Goal: Complete application form: Complete application form

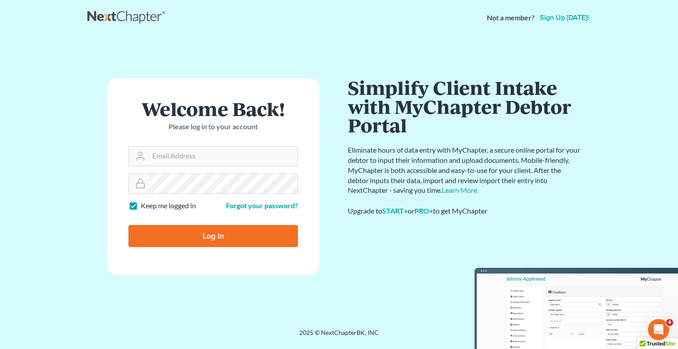
type input "[EMAIL_ADDRESS][DOMAIN_NAME]"
click at [214, 240] on input "Log In" at bounding box center [212, 236] width 169 height 22
type input "Thinking..."
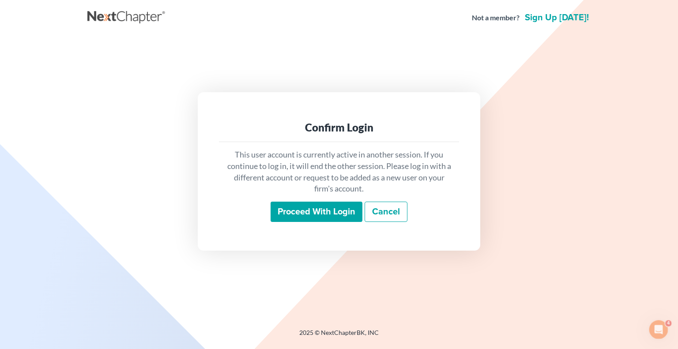
click at [310, 217] on input "Proceed with login" at bounding box center [316, 212] width 92 height 20
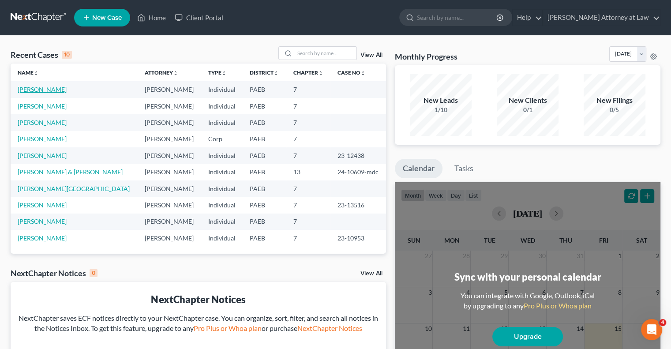
click at [41, 90] on link "[PERSON_NAME]" at bounding box center [42, 90] width 49 height 8
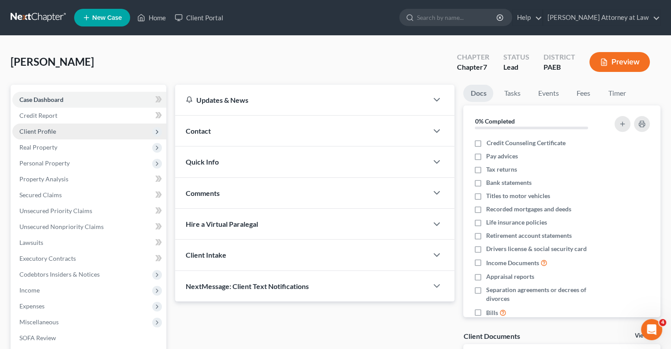
click at [78, 136] on span "Client Profile" at bounding box center [89, 132] width 154 height 16
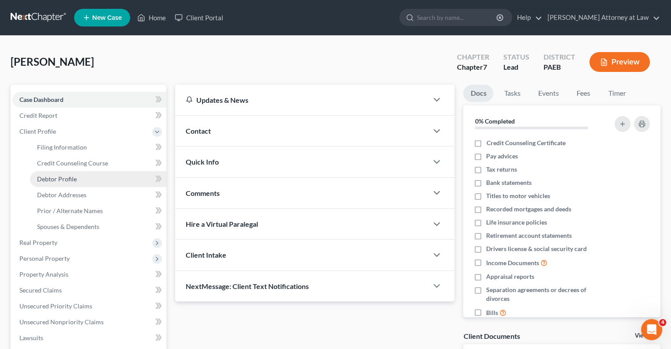
click at [63, 180] on span "Debtor Profile" at bounding box center [57, 179] width 40 height 8
select select "0"
select select "1"
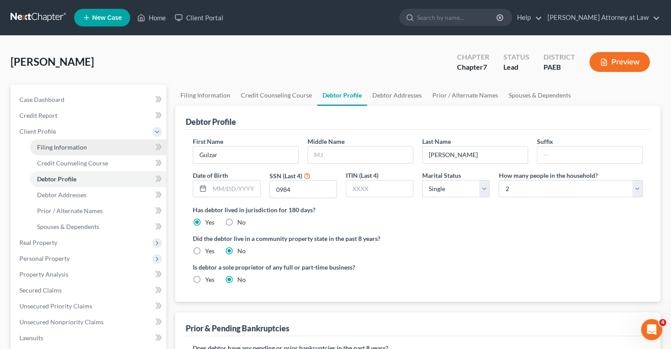
click at [134, 145] on link "Filing Information" at bounding box center [98, 147] width 136 height 16
select select "1"
select select "0"
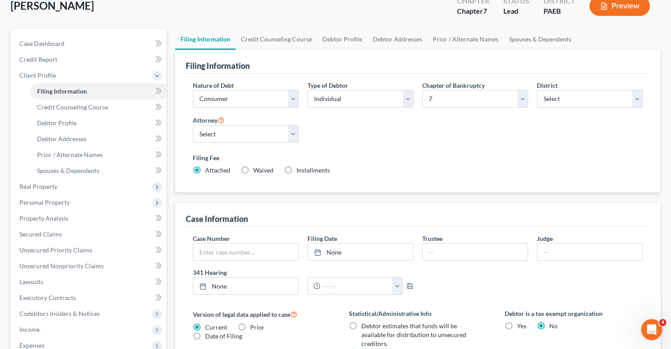
scroll to position [62, 0]
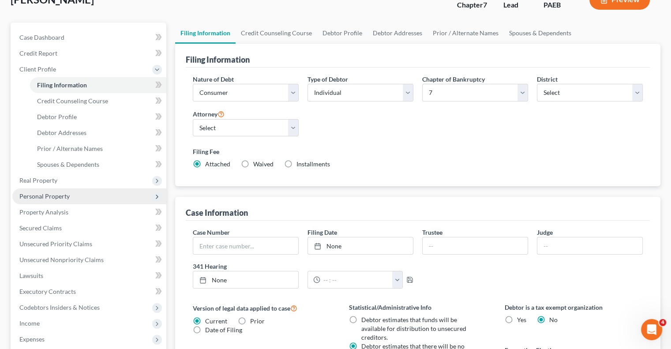
click at [79, 198] on span "Personal Property" at bounding box center [89, 196] width 154 height 16
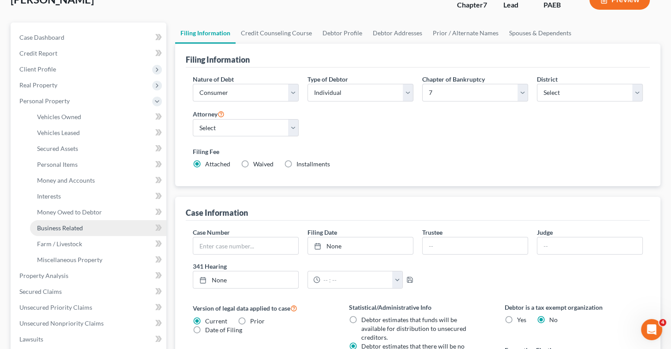
click at [82, 230] on span "Business Related" at bounding box center [60, 228] width 46 height 8
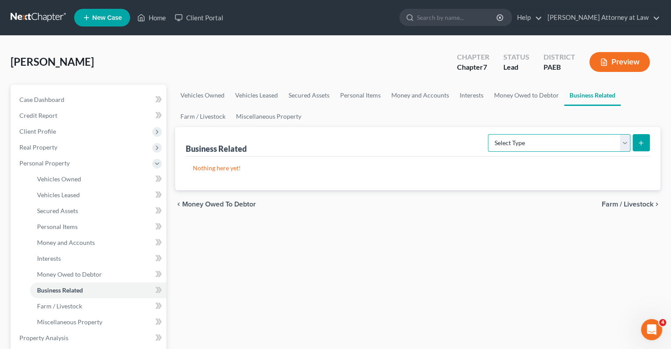
click at [624, 141] on select "Select Type Customer Lists Franchises Inventory Licenses Machinery Office Equip…" at bounding box center [559, 143] width 143 height 18
click at [78, 257] on link "Interests" at bounding box center [98, 259] width 136 height 16
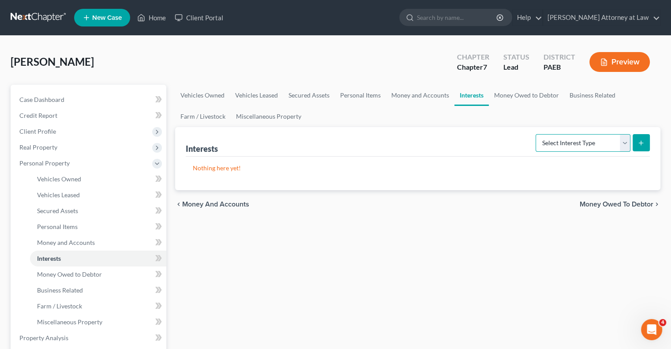
click at [624, 139] on select "Select Interest Type 401K Annuity Bond Education IRA Government Bond Government…" at bounding box center [583, 143] width 95 height 18
select select "incorporated_business"
click at [537, 134] on select "Select Interest Type 401K Annuity Bond Education IRA Government Bond Government…" at bounding box center [583, 143] width 95 height 18
click at [640, 144] on icon "submit" at bounding box center [641, 142] width 7 height 7
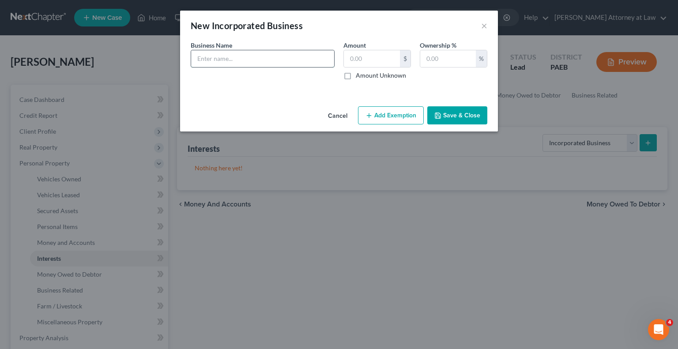
click at [228, 61] on input "text" at bounding box center [262, 58] width 143 height 17
type input "Gulzar Limo Service LLC"
click at [373, 56] on input "text" at bounding box center [372, 58] width 56 height 17
type input "0.00"
click at [454, 63] on input "text" at bounding box center [448, 58] width 56 height 17
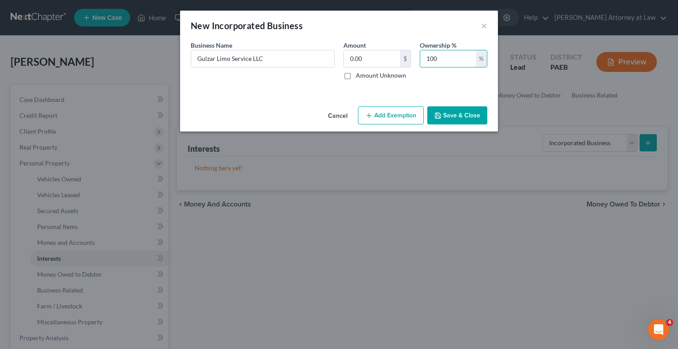
type input "100"
click at [462, 114] on button "Save & Close" at bounding box center [457, 115] width 60 height 19
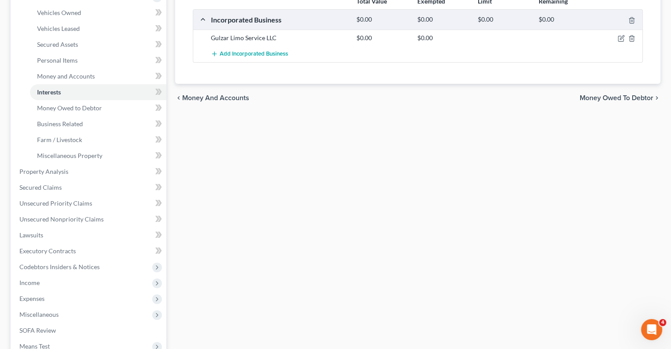
scroll to position [167, 0]
click at [97, 221] on span "Unsecured Nonpriority Claims" at bounding box center [61, 218] width 84 height 8
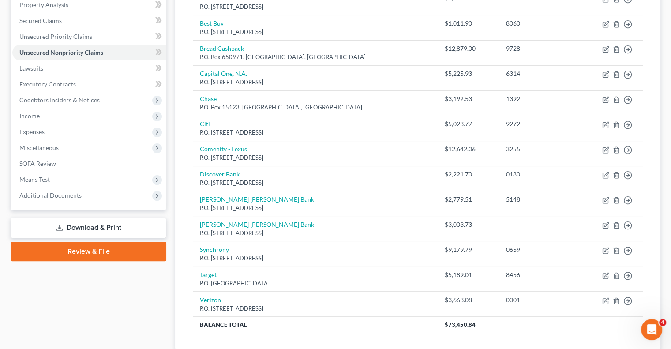
scroll to position [176, 0]
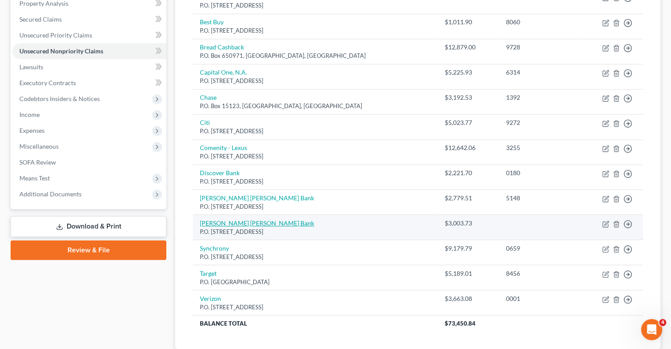
click at [237, 222] on link "[PERSON_NAME] [PERSON_NAME] Bank" at bounding box center [257, 223] width 114 height 8
select select "39"
select select "2"
select select "0"
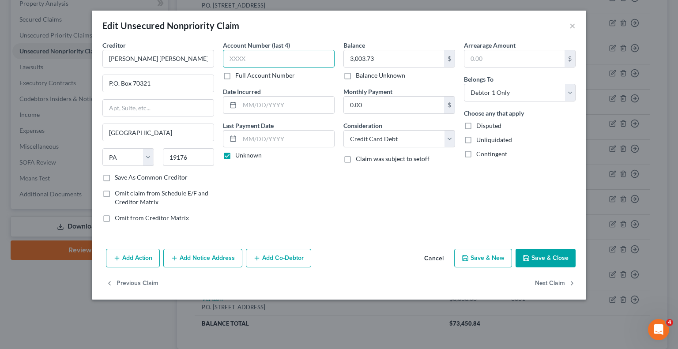
click at [265, 59] on input "text" at bounding box center [279, 59] width 112 height 18
type input "5148"
click at [554, 256] on button "Save & Close" at bounding box center [545, 258] width 60 height 19
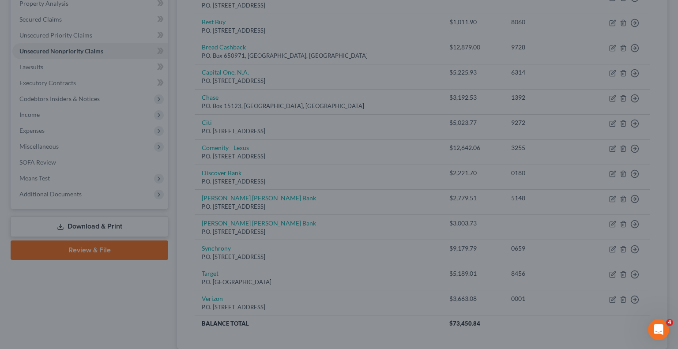
type input "0"
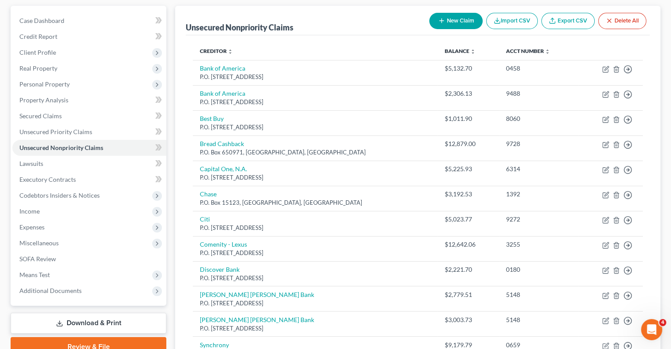
scroll to position [76, 0]
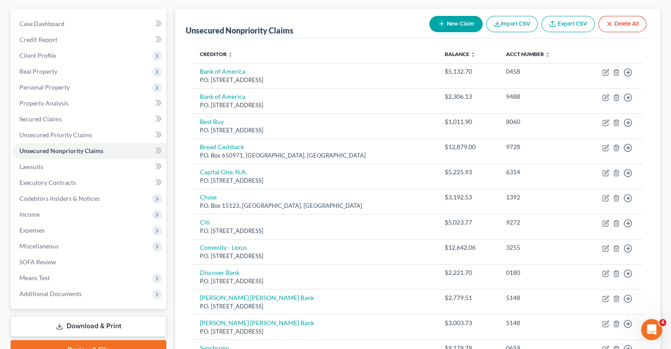
click at [451, 26] on button "New Claim" at bounding box center [455, 24] width 53 height 16
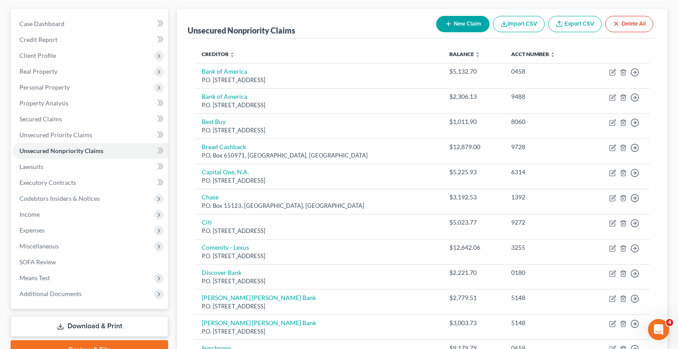
select select "0"
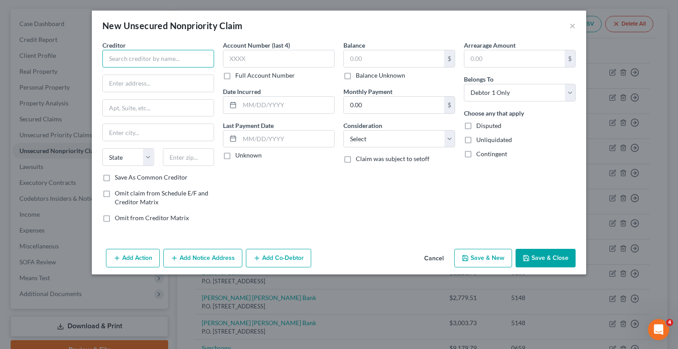
click at [131, 61] on input "text" at bounding box center [158, 59] width 112 height 18
type input "C"
click at [570, 28] on button "×" at bounding box center [572, 25] width 6 height 11
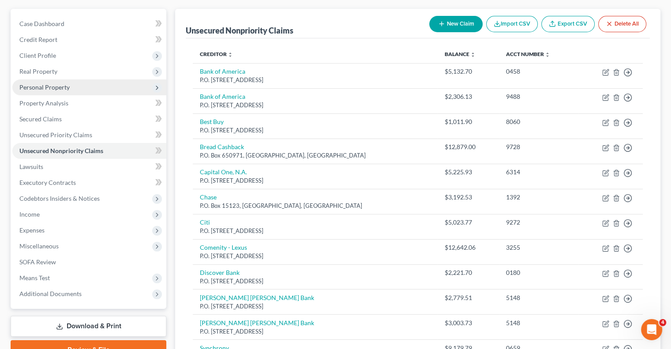
click at [71, 86] on span "Personal Property" at bounding box center [89, 87] width 154 height 16
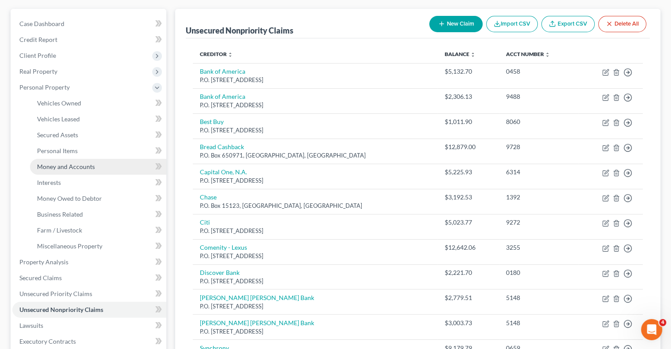
click at [69, 166] on span "Money and Accounts" at bounding box center [66, 167] width 58 height 8
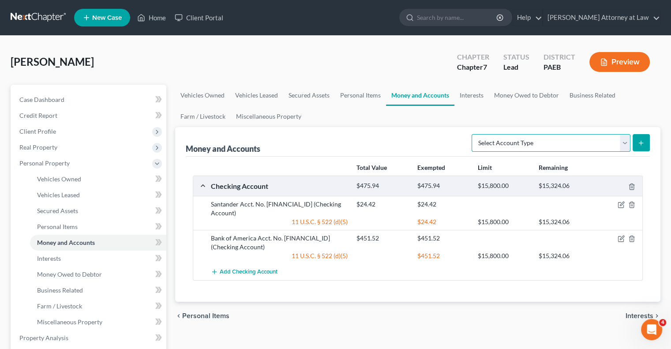
click at [621, 140] on select "Select Account Type Brokerage Cash on Hand Certificates of Deposit Checking Acc…" at bounding box center [551, 143] width 159 height 18
select select "other"
click at [473, 134] on select "Select Account Type Brokerage Cash on Hand Certificates of Deposit Checking Acc…" at bounding box center [551, 143] width 159 height 18
click at [641, 143] on line "submit" at bounding box center [641, 143] width 0 height 4
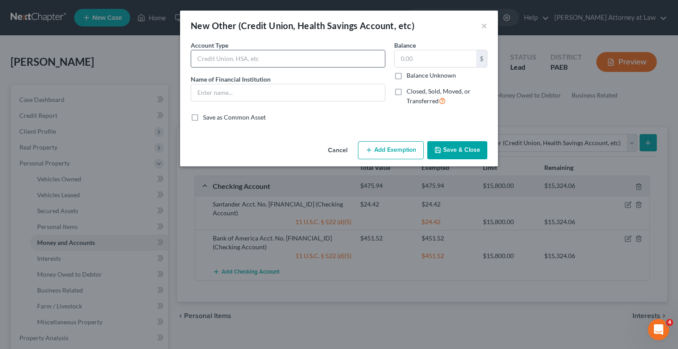
click at [236, 61] on input "text" at bounding box center [288, 58] width 194 height 17
click at [223, 93] on input "text" at bounding box center [288, 92] width 194 height 17
click at [230, 62] on input "Crypto" at bounding box center [288, 58] width 194 height 17
type input "Crypto Currencyu"
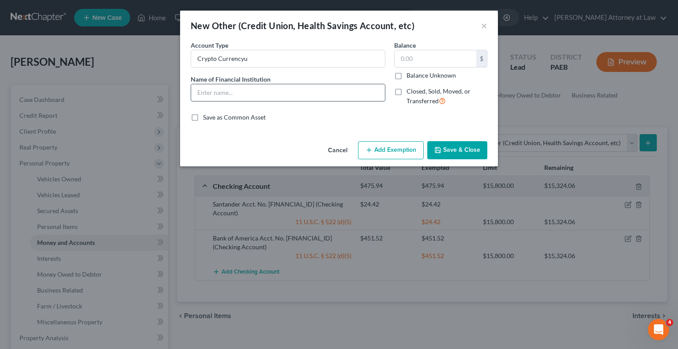
click at [218, 96] on input "text" at bounding box center [288, 92] width 194 height 17
type input "[DOMAIN_NAME]"
click at [422, 58] on input "text" at bounding box center [435, 58] width 82 height 17
type input "354.95"
click at [400, 148] on button "Add Exemption" at bounding box center [391, 150] width 66 height 19
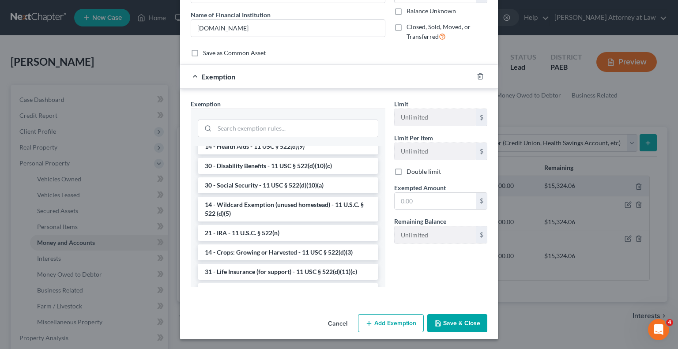
scroll to position [474, 0]
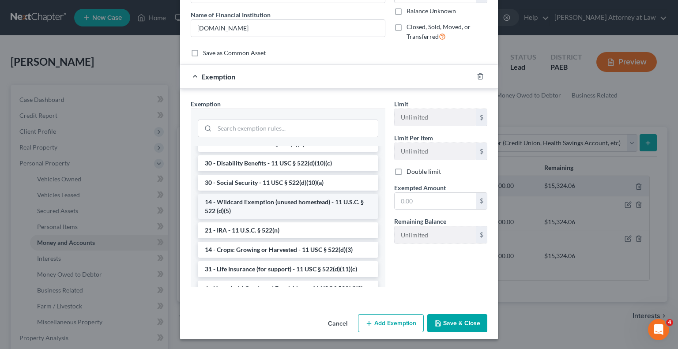
click at [316, 219] on li "14 - Wildcard Exemption (unused homestead) - 11 U.S.C. § 522 (d)(5)" at bounding box center [288, 206] width 180 height 25
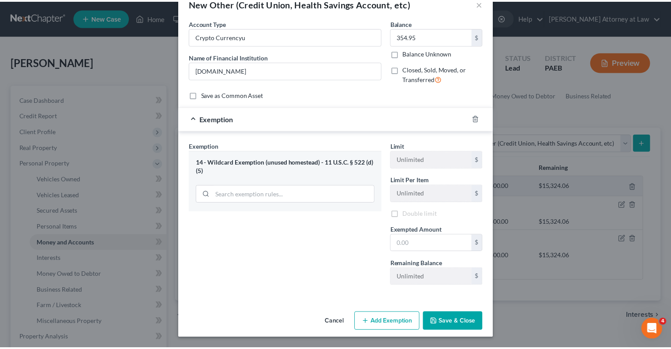
scroll to position [21, 0]
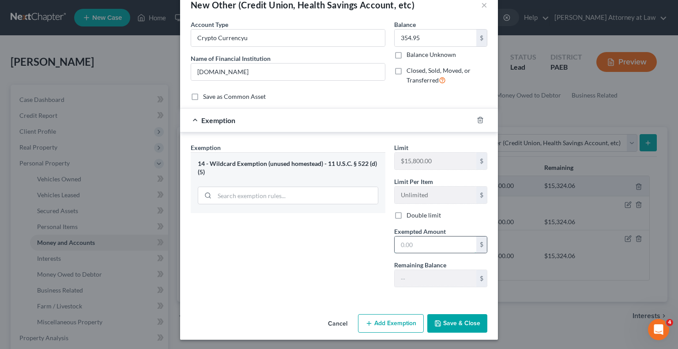
click at [418, 248] on input "text" at bounding box center [435, 245] width 82 height 17
type input "354.95"
click at [456, 319] on button "Save & Close" at bounding box center [457, 323] width 60 height 19
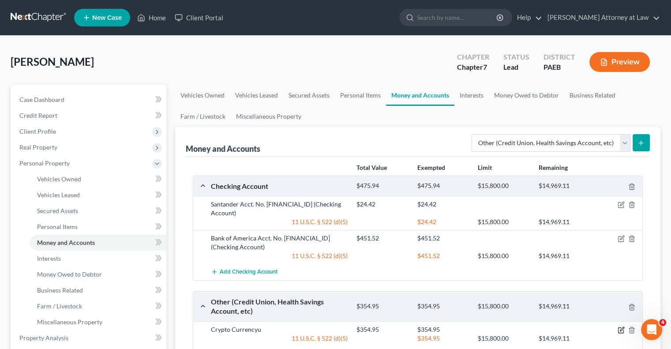
click at [621, 330] on icon "button" at bounding box center [622, 329] width 4 height 4
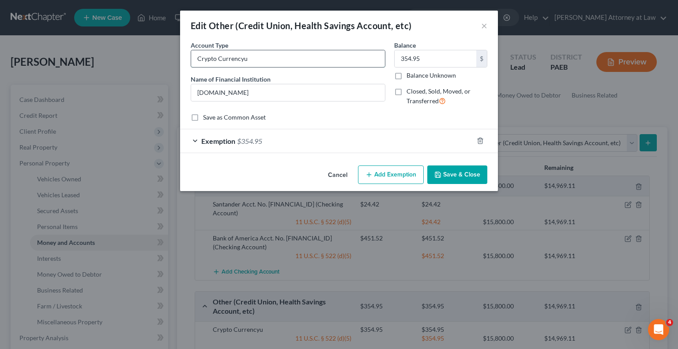
click at [266, 58] on input "Crypto Currencyu" at bounding box center [288, 58] width 194 height 17
type input "Crypto Currency"
click at [471, 176] on button "Save & Close" at bounding box center [457, 174] width 60 height 19
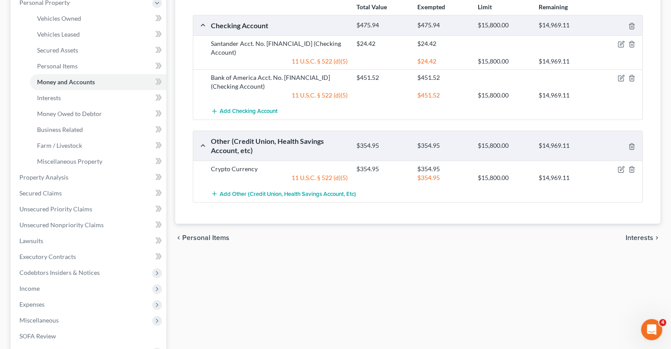
scroll to position [164, 0]
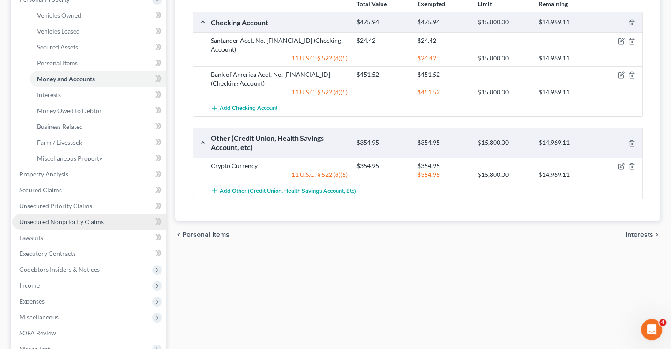
click at [71, 227] on link "Unsecured Nonpriority Claims" at bounding box center [89, 222] width 154 height 16
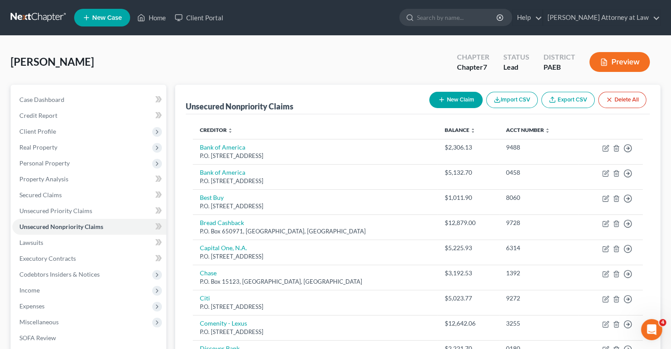
click at [451, 103] on button "New Claim" at bounding box center [455, 100] width 53 height 16
select select "0"
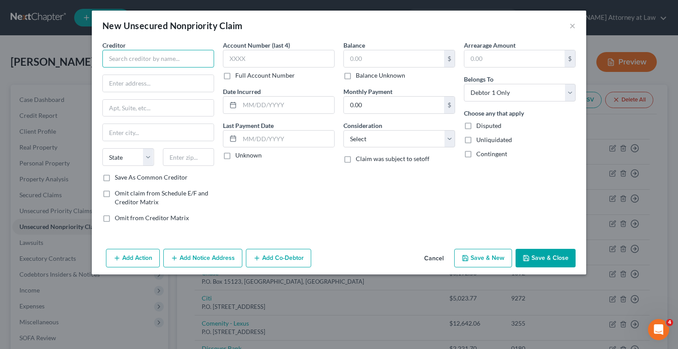
click at [146, 59] on input "text" at bounding box center [158, 59] width 112 height 18
click at [131, 81] on input "text" at bounding box center [158, 83] width 111 height 17
click at [127, 61] on input "SBA" at bounding box center [158, 59] width 112 height 18
type input "S"
type input "U.S. Small Business Administration"
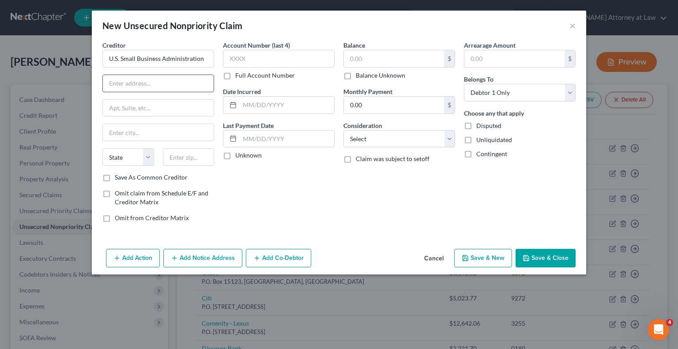
click at [126, 86] on input "text" at bounding box center [158, 83] width 111 height 17
type input "P.O. Box 3918"
click at [129, 134] on input "text" at bounding box center [158, 132] width 111 height 17
type input "[GEOGRAPHIC_DATA]"
click at [148, 157] on select "State [US_STATE] AK AR AZ CA CO CT DE DC [GEOGRAPHIC_DATA] [GEOGRAPHIC_DATA] GU…" at bounding box center [128, 157] width 52 height 18
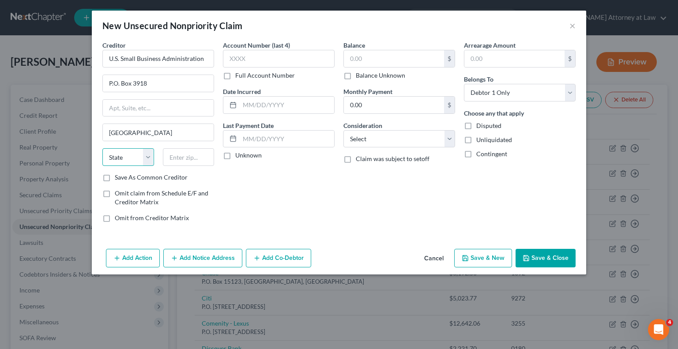
select select "38"
click at [102, 148] on select "State [US_STATE] AK AR AZ CA CO CT DE DC [GEOGRAPHIC_DATA] [GEOGRAPHIC_DATA] GU…" at bounding box center [128, 157] width 52 height 18
click at [188, 158] on input "text" at bounding box center [189, 157] width 52 height 18
type input "97208"
click at [115, 178] on label "Save As Common Creditor" at bounding box center [151, 177] width 73 height 9
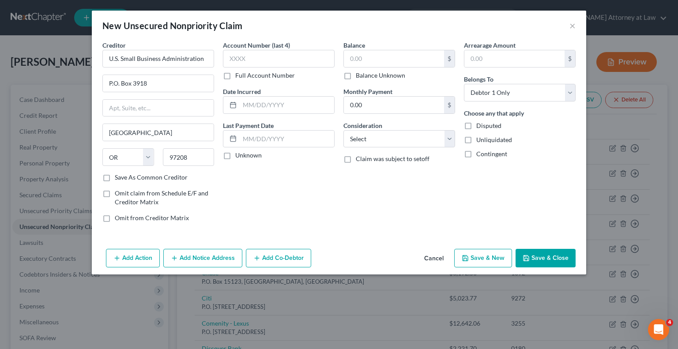
click at [118, 178] on input "Save As Common Creditor" at bounding box center [121, 176] width 6 height 6
checkbox input "true"
click at [253, 63] on input "text" at bounding box center [279, 59] width 112 height 18
type input "8000"
click at [235, 156] on label "Unknown" at bounding box center [248, 155] width 26 height 9
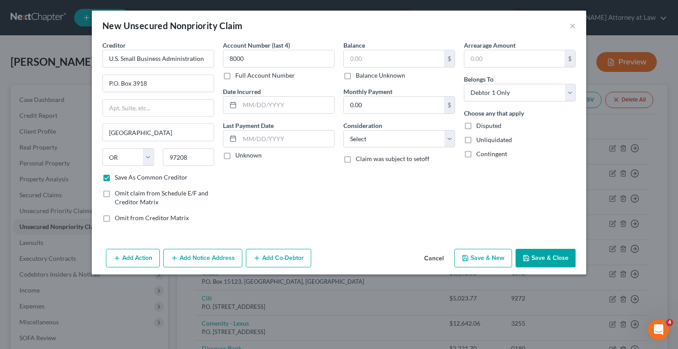
click at [239, 156] on input "Unknown" at bounding box center [242, 154] width 6 height 6
checkbox input "true"
click at [356, 56] on input "text" at bounding box center [394, 58] width 100 height 17
type input "39,800"
click at [369, 105] on input "0.00" at bounding box center [394, 105] width 100 height 17
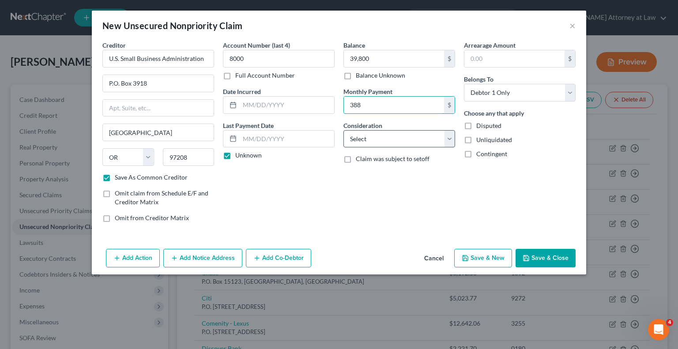
type input "388"
click at [448, 135] on select "Select Cable / Satellite Services Collection Agency Credit Card Debt Debt Couns…" at bounding box center [399, 139] width 112 height 18
select select "10"
click at [343, 130] on select "Select Cable / Satellite Services Collection Agency Credit Card Debt Debt Couns…" at bounding box center [399, 139] width 112 height 18
click at [286, 256] on button "Add Co-Debtor" at bounding box center [278, 258] width 65 height 19
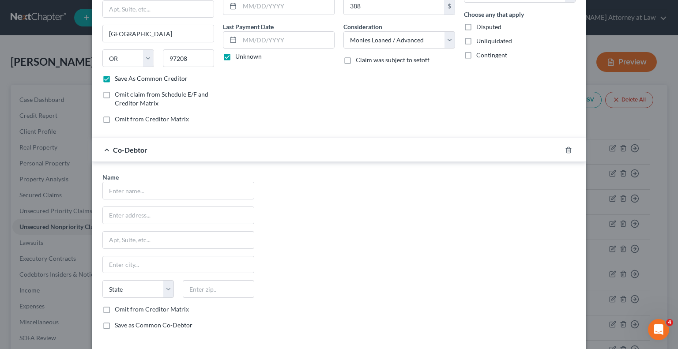
scroll to position [107, 0]
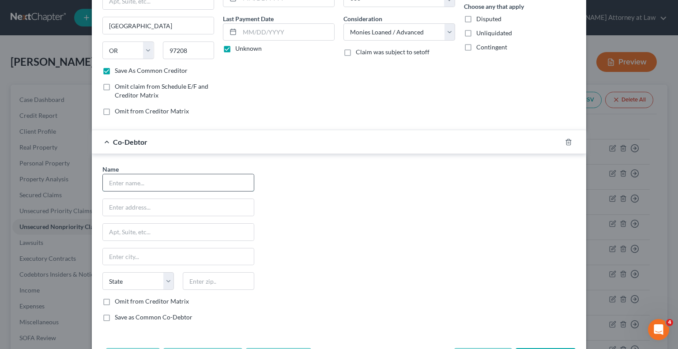
click at [125, 183] on input "text" at bounding box center [178, 182] width 151 height 17
type input "Gulzar Limo Service"
click at [118, 204] on input "text" at bounding box center [178, 207] width 151 height 17
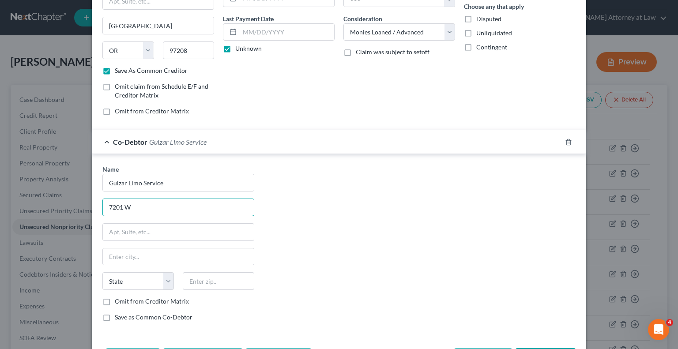
type input "[STREET_ADDRESS][PERSON_NAME]"
click at [132, 253] on input "text" at bounding box center [178, 256] width 151 height 17
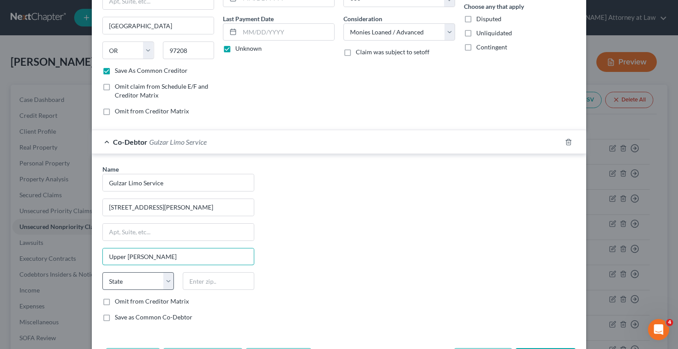
type input "Upper [PERSON_NAME]"
click at [166, 279] on select "State [US_STATE] AK AR AZ CA CO CT DE DC [GEOGRAPHIC_DATA] [GEOGRAPHIC_DATA] GU…" at bounding box center [137, 281] width 71 height 18
select select "39"
click at [102, 272] on select "State [US_STATE] AK AR AZ CA CO CT DE DC [GEOGRAPHIC_DATA] [GEOGRAPHIC_DATA] GU…" at bounding box center [137, 281] width 71 height 18
click at [221, 278] on input "text" at bounding box center [218, 281] width 71 height 18
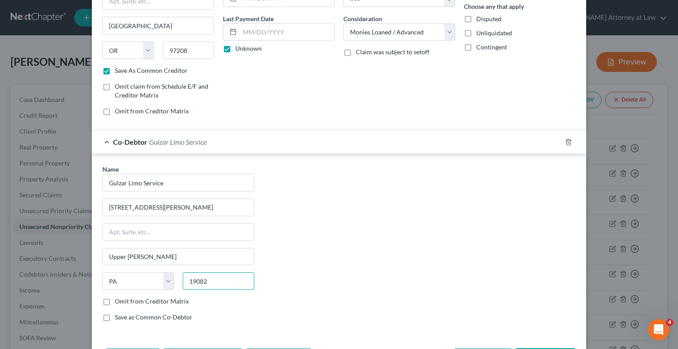
type input "19082"
click at [115, 315] on label "Save as Common Co-Debtor" at bounding box center [154, 317] width 78 height 9
click at [118, 315] on input "Save as Common Co-Debtor" at bounding box center [121, 316] width 6 height 6
checkbox input "true"
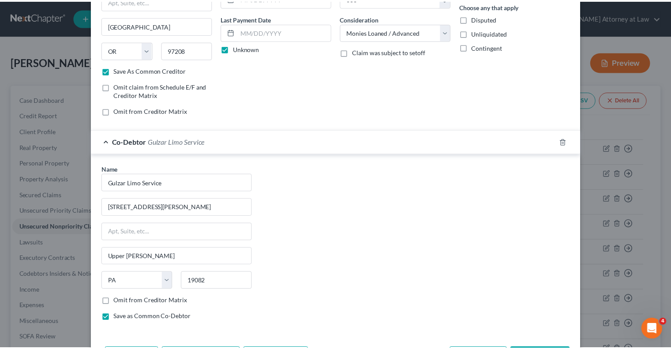
scroll to position [140, 0]
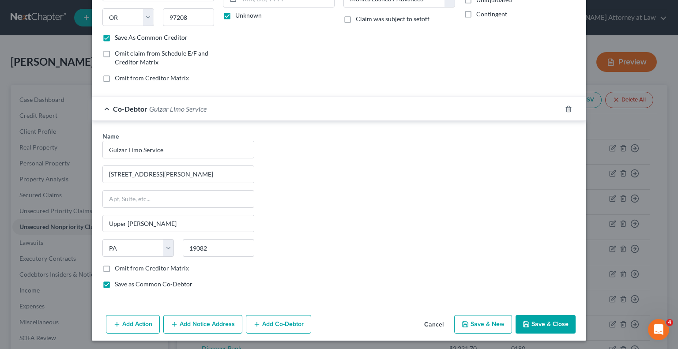
click at [557, 321] on button "Save & Close" at bounding box center [545, 324] width 60 height 19
checkbox input "false"
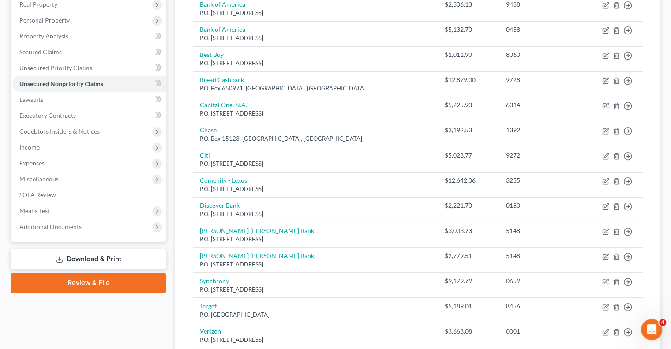
scroll to position [139, 0]
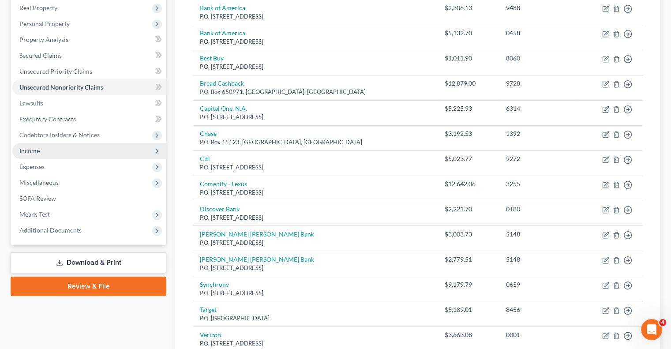
click at [74, 153] on span "Income" at bounding box center [89, 151] width 154 height 16
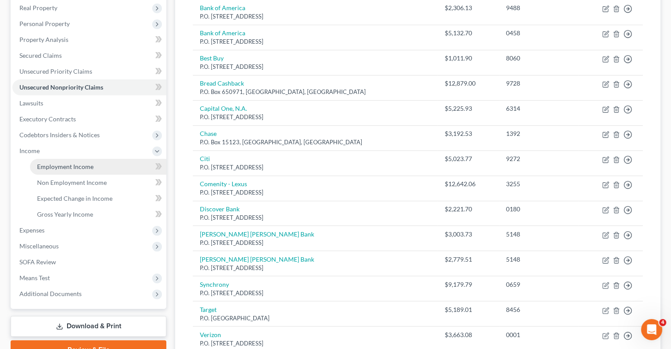
click at [73, 167] on span "Employment Income" at bounding box center [65, 167] width 56 height 8
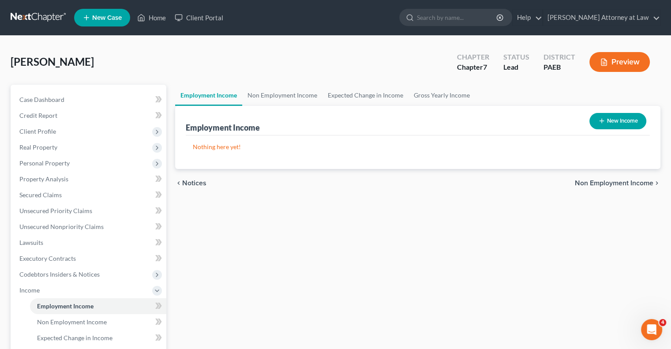
click at [614, 114] on button "New Income" at bounding box center [618, 121] width 57 height 16
select select "0"
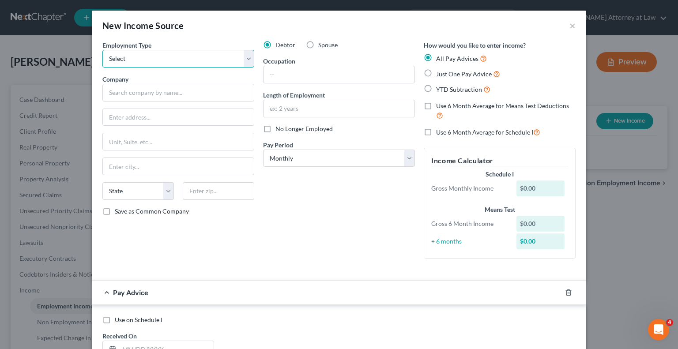
click at [246, 56] on select "Select Full or [DEMOGRAPHIC_DATA] Employment Self Employment" at bounding box center [178, 59] width 152 height 18
select select "1"
click at [102, 50] on select "Select Full or [DEMOGRAPHIC_DATA] Employment Self Employment" at bounding box center [178, 59] width 152 height 18
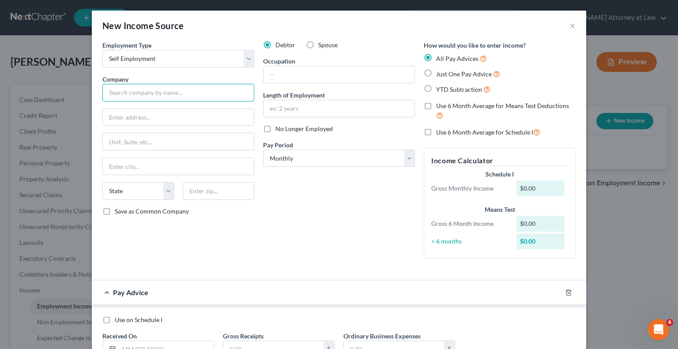
click at [170, 94] on input "text" at bounding box center [178, 93] width 152 height 18
type input "G"
click at [137, 118] on input "text" at bounding box center [178, 117] width 151 height 17
type input "7201 We"
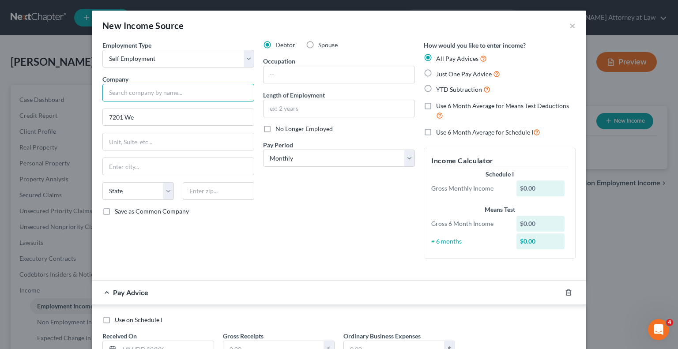
click at [121, 95] on input "text" at bounding box center [178, 93] width 152 height 18
type input "[PERSON_NAME]"
click at [142, 118] on input "7201 We" at bounding box center [178, 117] width 151 height 17
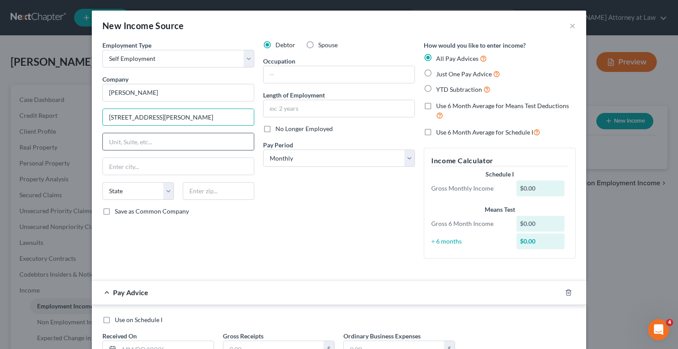
type input "[STREET_ADDRESS][PERSON_NAME]"
click at [131, 141] on input "text" at bounding box center [178, 141] width 151 height 17
type input "Floor 1"
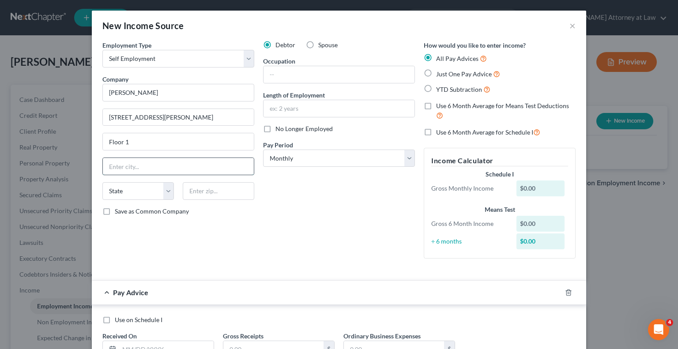
click at [127, 164] on input "text" at bounding box center [178, 166] width 151 height 17
type input "Upper [PERSON_NAME]"
click at [165, 190] on select "State [US_STATE] AK AR AZ CA CO CT DE DC [GEOGRAPHIC_DATA] [GEOGRAPHIC_DATA] GU…" at bounding box center [137, 191] width 71 height 18
select select "39"
click at [102, 182] on select "State [US_STATE] AK AR AZ CA CO CT DE DC [GEOGRAPHIC_DATA] [GEOGRAPHIC_DATA] GU…" at bounding box center [137, 191] width 71 height 18
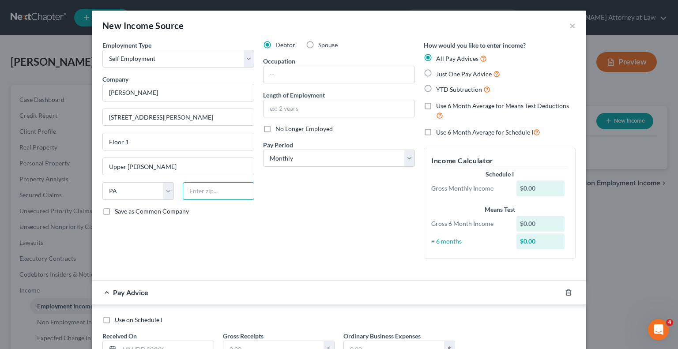
click at [212, 189] on input "text" at bounding box center [218, 191] width 71 height 18
type input "19082"
click at [300, 77] on input "text" at bounding box center [338, 74] width 151 height 17
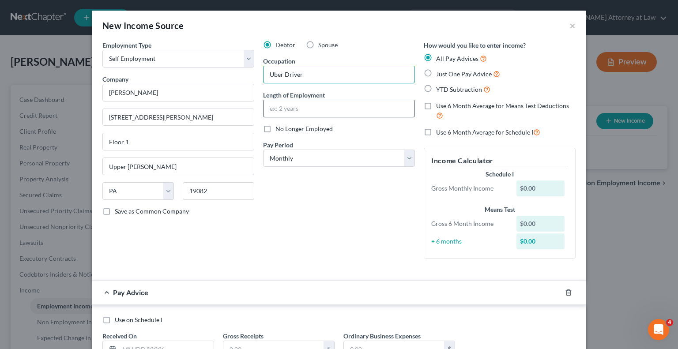
type input "Uber Driver"
click at [286, 107] on input "text" at bounding box center [338, 108] width 151 height 17
type input "2 years"
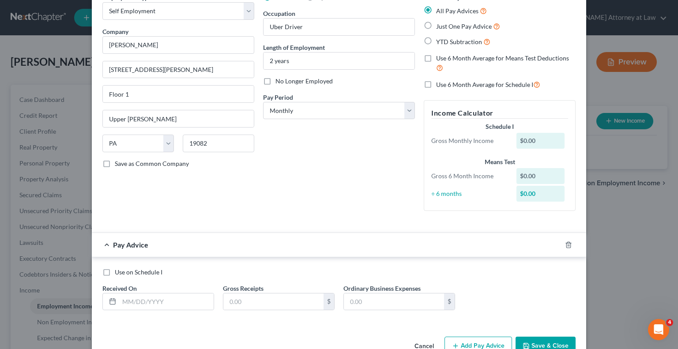
scroll to position [71, 0]
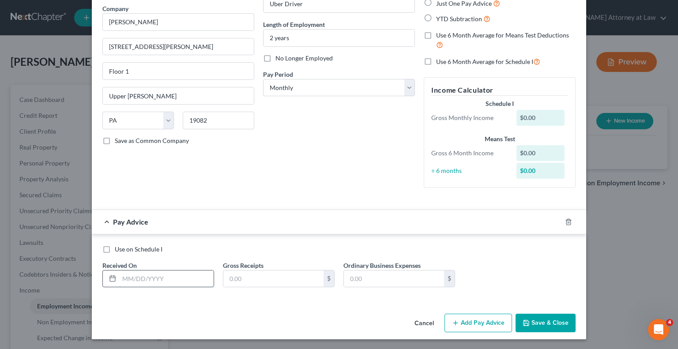
click at [130, 278] on input "text" at bounding box center [166, 278] width 94 height 17
type input "[DATE]"
click at [244, 282] on input "text" at bounding box center [273, 278] width 100 height 17
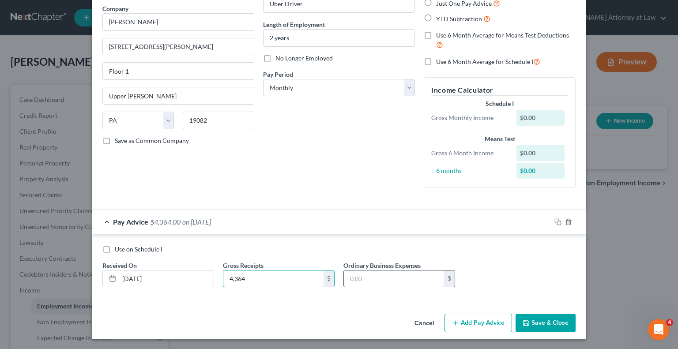
type input "4,364"
click at [369, 279] on input "text" at bounding box center [394, 278] width 100 height 17
type input "2,262"
click at [541, 323] on button "Save & Close" at bounding box center [545, 323] width 60 height 19
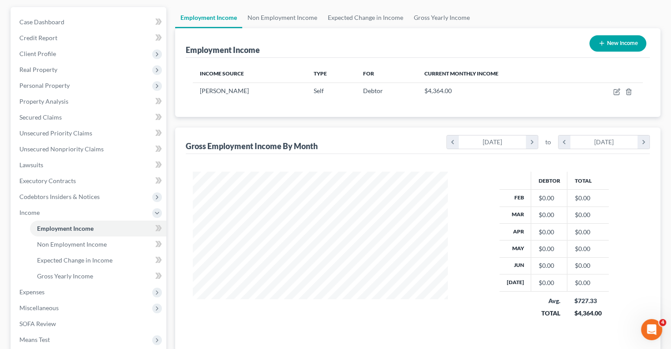
scroll to position [0, 0]
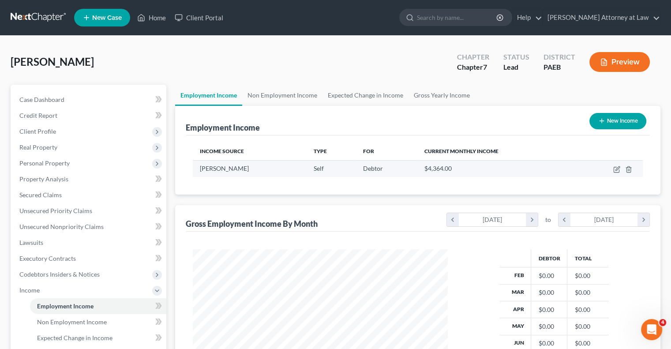
click at [235, 170] on span "[PERSON_NAME]" at bounding box center [224, 169] width 49 height 8
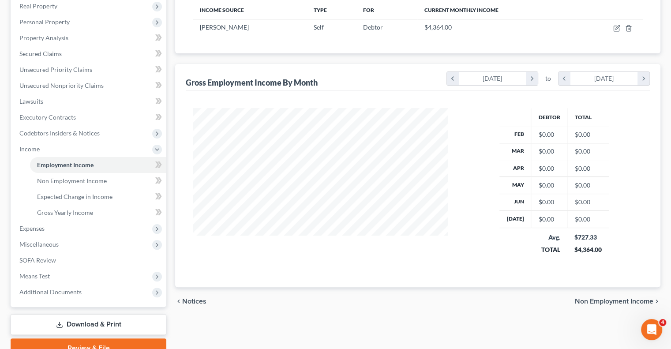
scroll to position [153, 0]
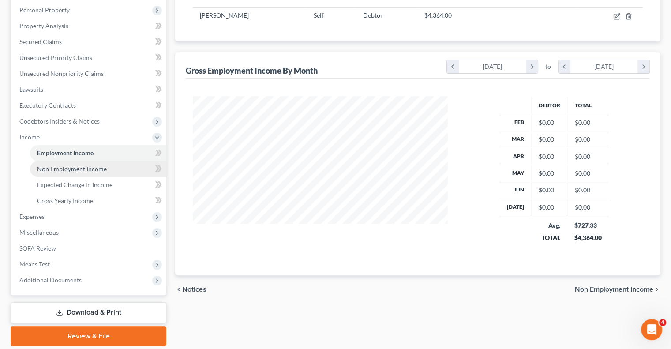
click at [92, 166] on span "Non Employment Income" at bounding box center [72, 169] width 70 height 8
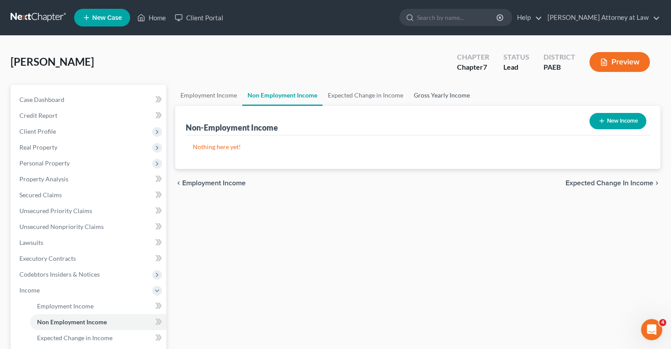
click at [431, 94] on link "Gross Yearly Income" at bounding box center [442, 95] width 67 height 21
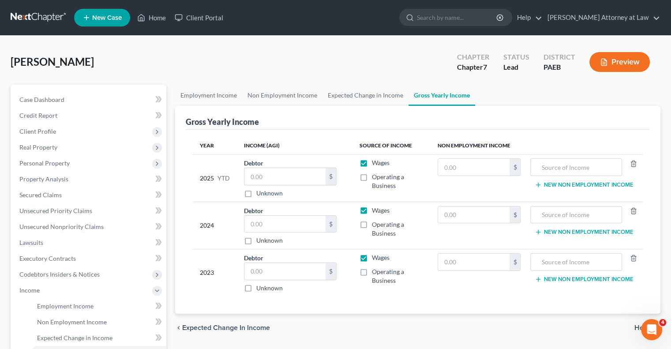
click at [372, 177] on label "Operating a Business" at bounding box center [397, 182] width 51 height 18
click at [376, 177] on input "Operating a Business" at bounding box center [379, 176] width 6 height 6
checkbox input "true"
click at [372, 161] on label "Wages" at bounding box center [381, 162] width 18 height 9
click at [376, 161] on input "Wages" at bounding box center [379, 161] width 6 height 6
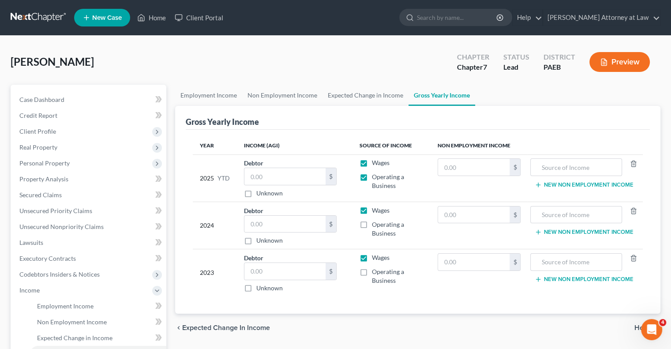
checkbox input "false"
click at [280, 225] on input "text" at bounding box center [284, 224] width 81 height 17
type input "25,226"
click at [372, 226] on label "Operating a Business" at bounding box center [397, 229] width 51 height 18
click at [376, 226] on input "Operating a Business" at bounding box center [379, 223] width 6 height 6
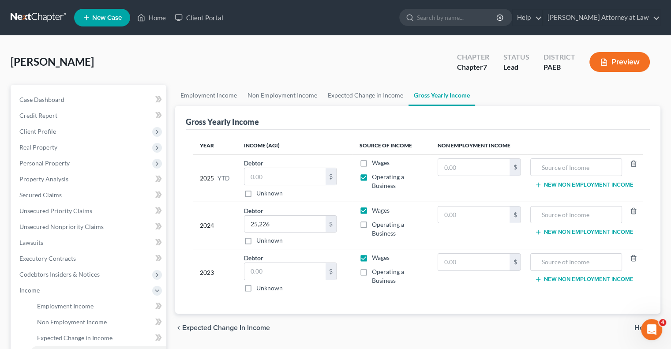
checkbox input "true"
click at [372, 207] on label "Wages" at bounding box center [381, 210] width 18 height 9
click at [376, 207] on input "Wages" at bounding box center [379, 209] width 6 height 6
checkbox input "false"
click at [287, 275] on input "text" at bounding box center [284, 271] width 81 height 17
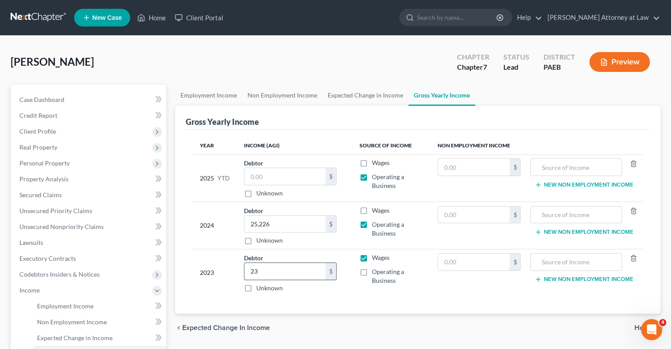
click at [273, 271] on input "23" at bounding box center [284, 271] width 81 height 17
type input "23,771"
click at [372, 270] on label "Operating a Business" at bounding box center [397, 276] width 51 height 18
click at [376, 270] on input "Operating a Business" at bounding box center [379, 270] width 6 height 6
checkbox input "true"
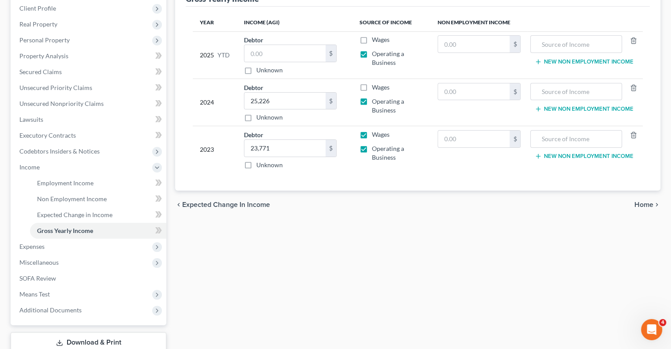
scroll to position [128, 0]
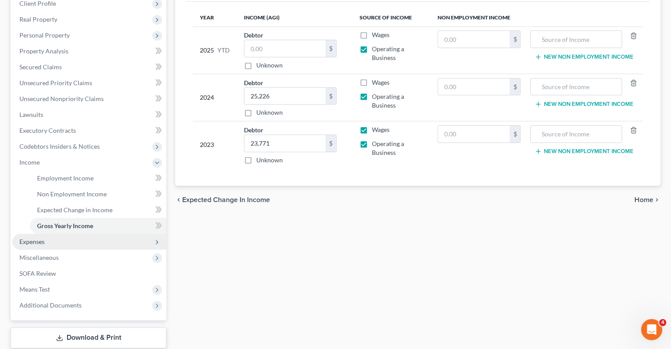
click at [61, 240] on span "Expenses" at bounding box center [89, 242] width 154 height 16
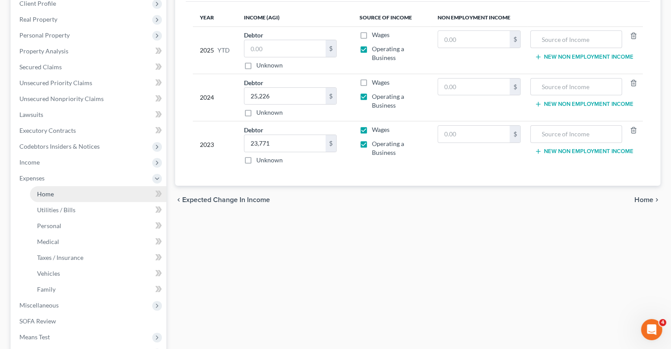
click at [60, 192] on link "Home" at bounding box center [98, 194] width 136 height 16
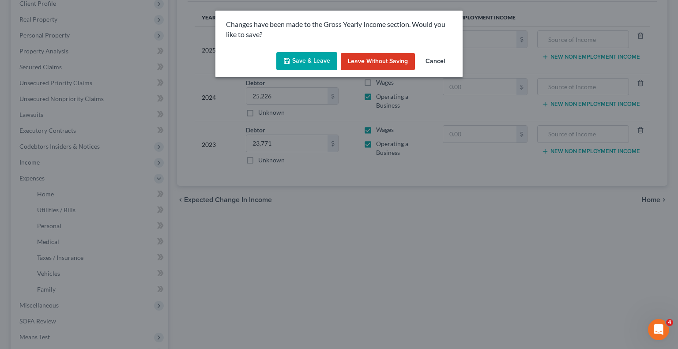
click at [311, 58] on button "Save & Leave" at bounding box center [306, 61] width 61 height 19
